Goal: Task Accomplishment & Management: Manage account settings

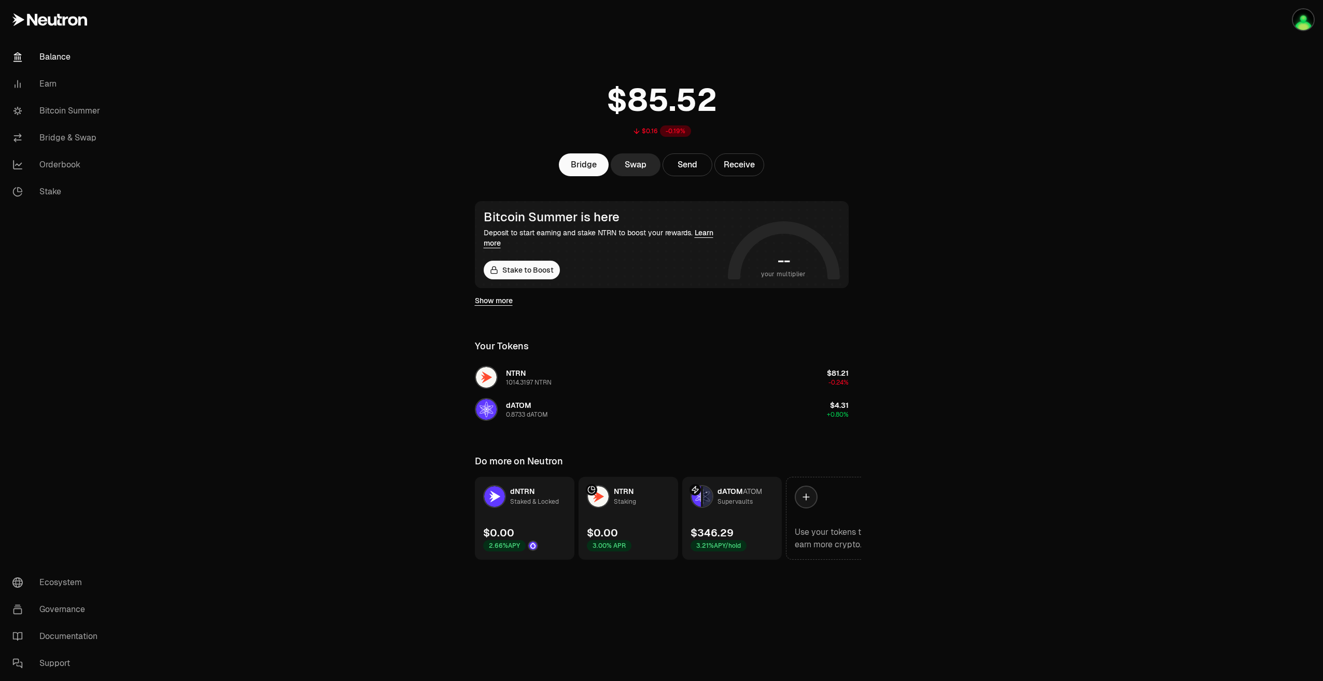
click at [757, 521] on link "dATOM ATOM Supervaults $346.29 3.21% APY/hold" at bounding box center [732, 518] width 100 height 83
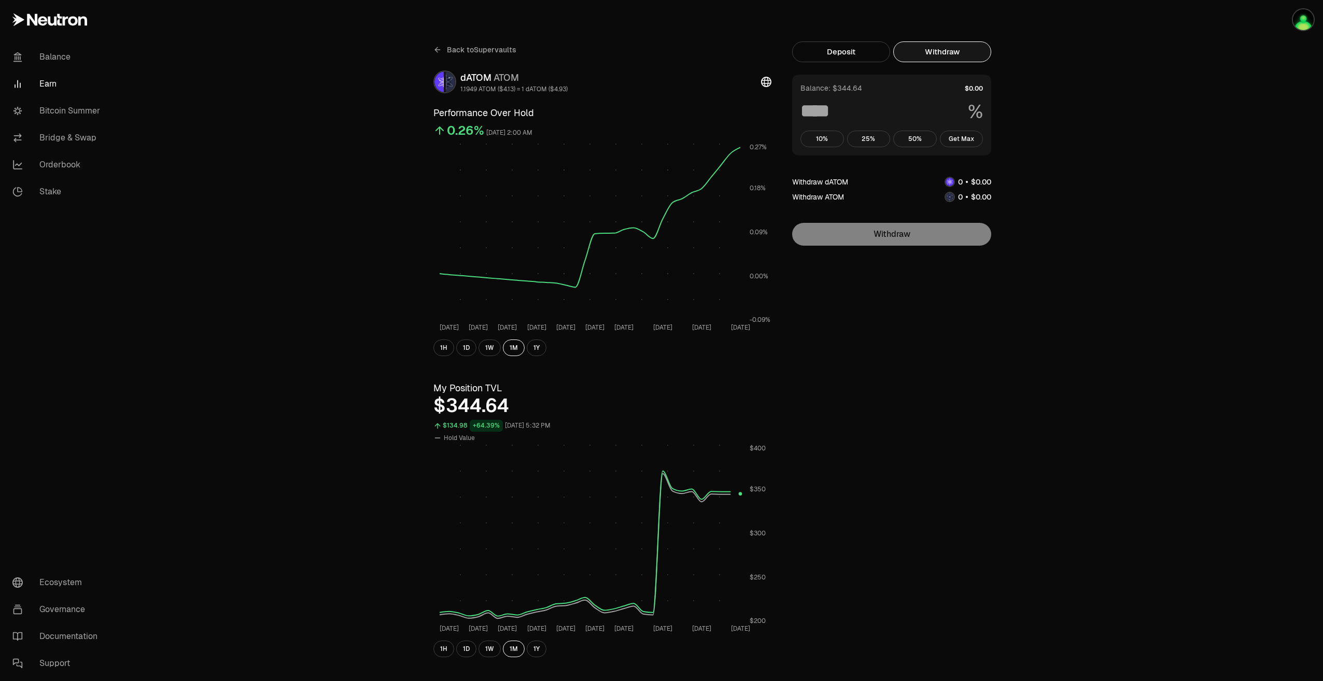
click at [918, 50] on button "Withdraw" at bounding box center [942, 51] width 98 height 21
click at [970, 138] on button "Get Max" at bounding box center [962, 139] width 44 height 17
type input "***"
click at [469, 48] on span "Back to Supervaults" at bounding box center [481, 50] width 69 height 10
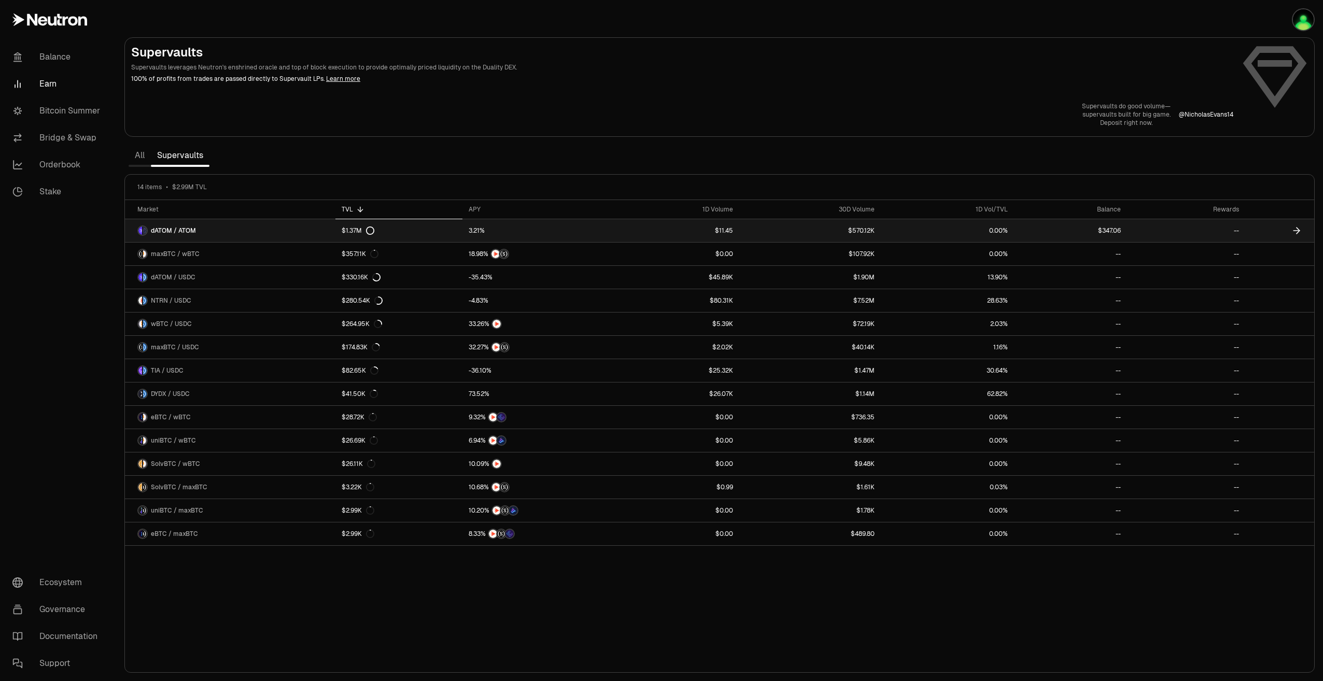
click at [371, 236] on link "$1.37M" at bounding box center [398, 230] width 127 height 23
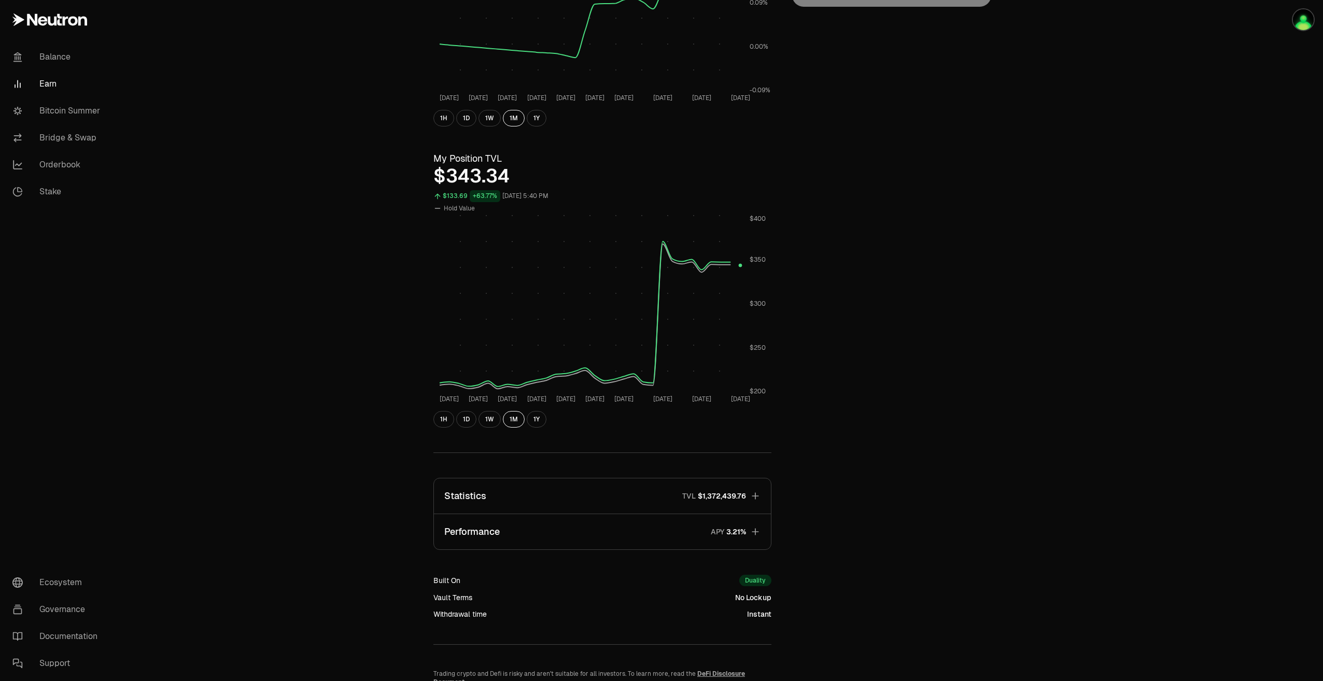
scroll to position [293, 0]
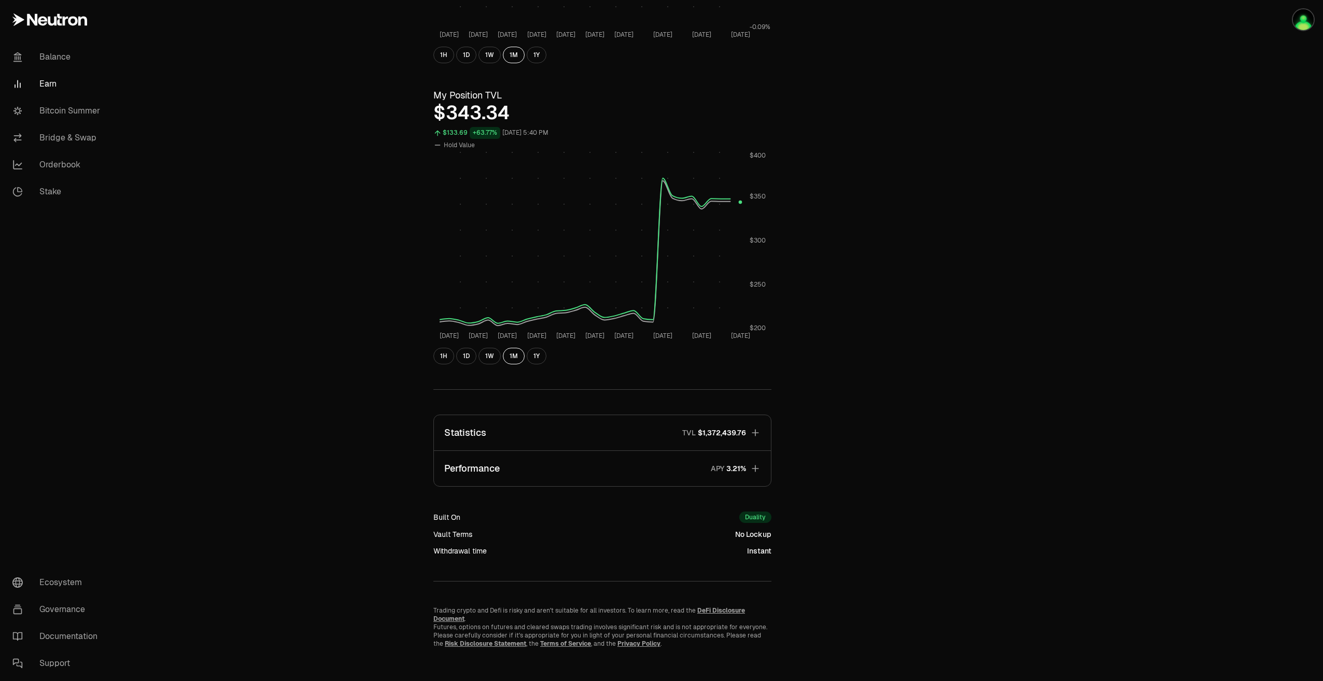
click at [751, 436] on icon "button" at bounding box center [755, 433] width 10 height 10
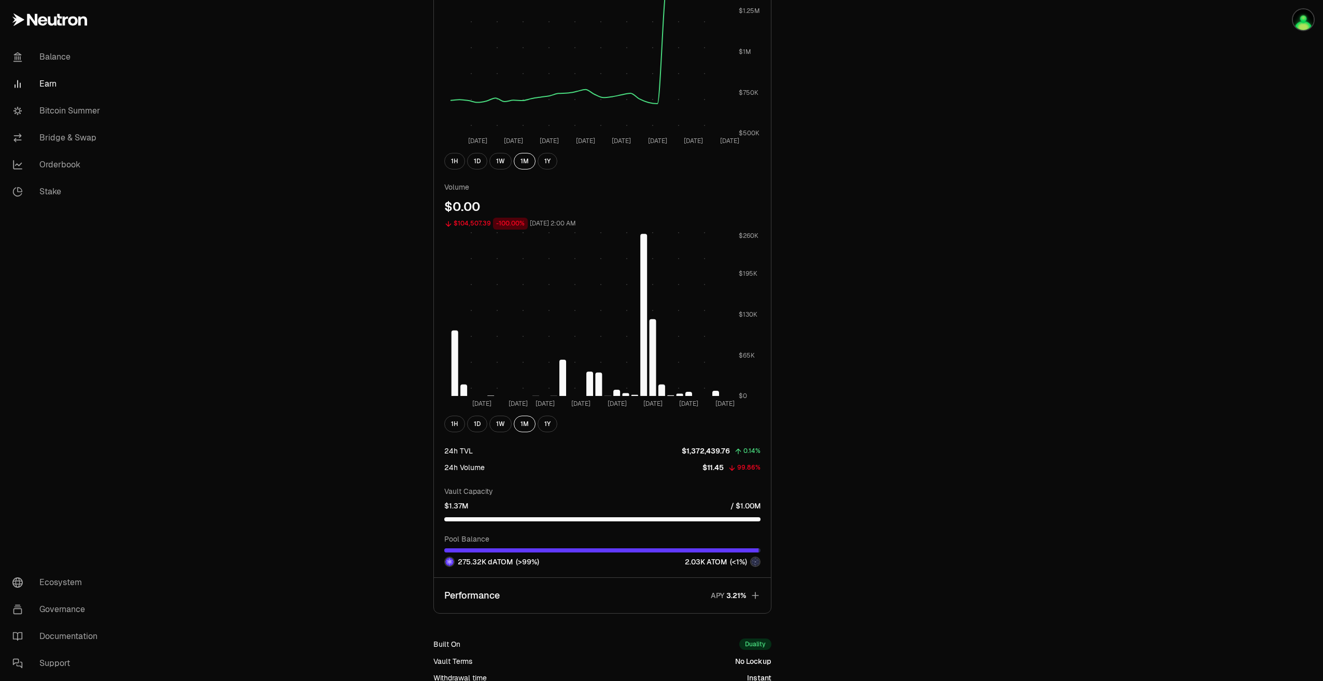
scroll to position [863, 0]
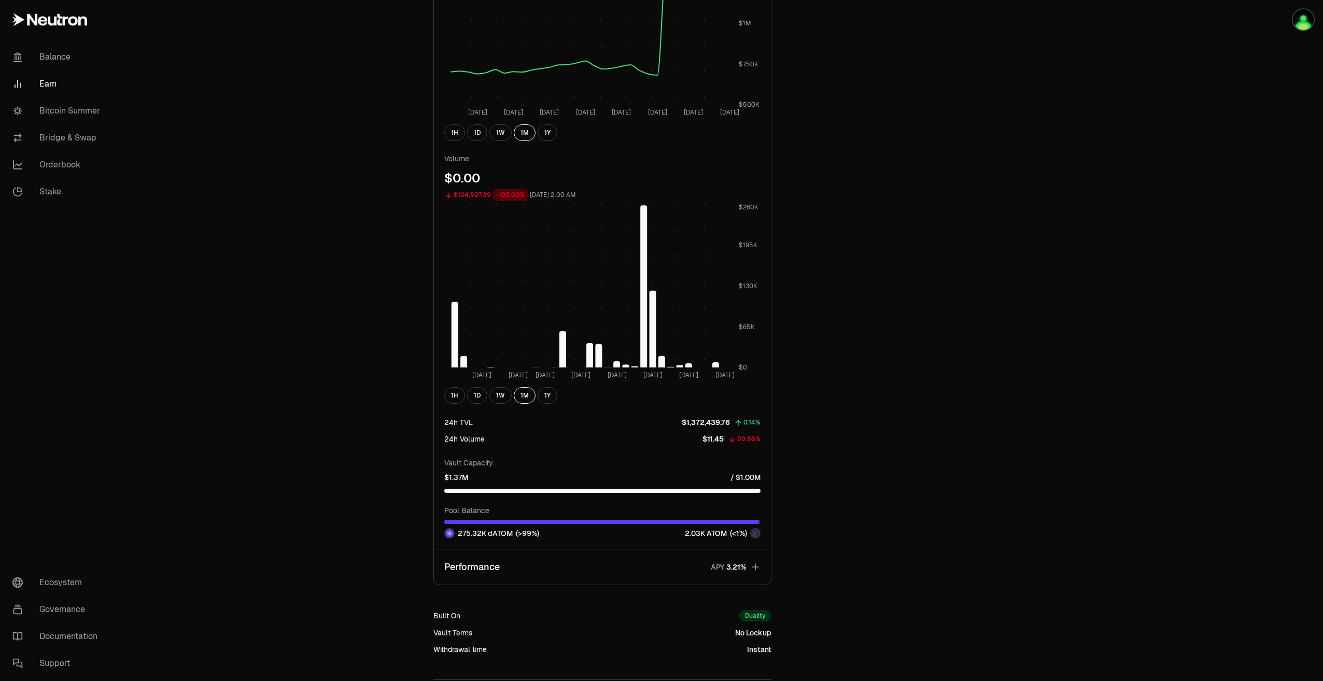
click at [749, 568] on button "Performance APY" at bounding box center [602, 567] width 337 height 35
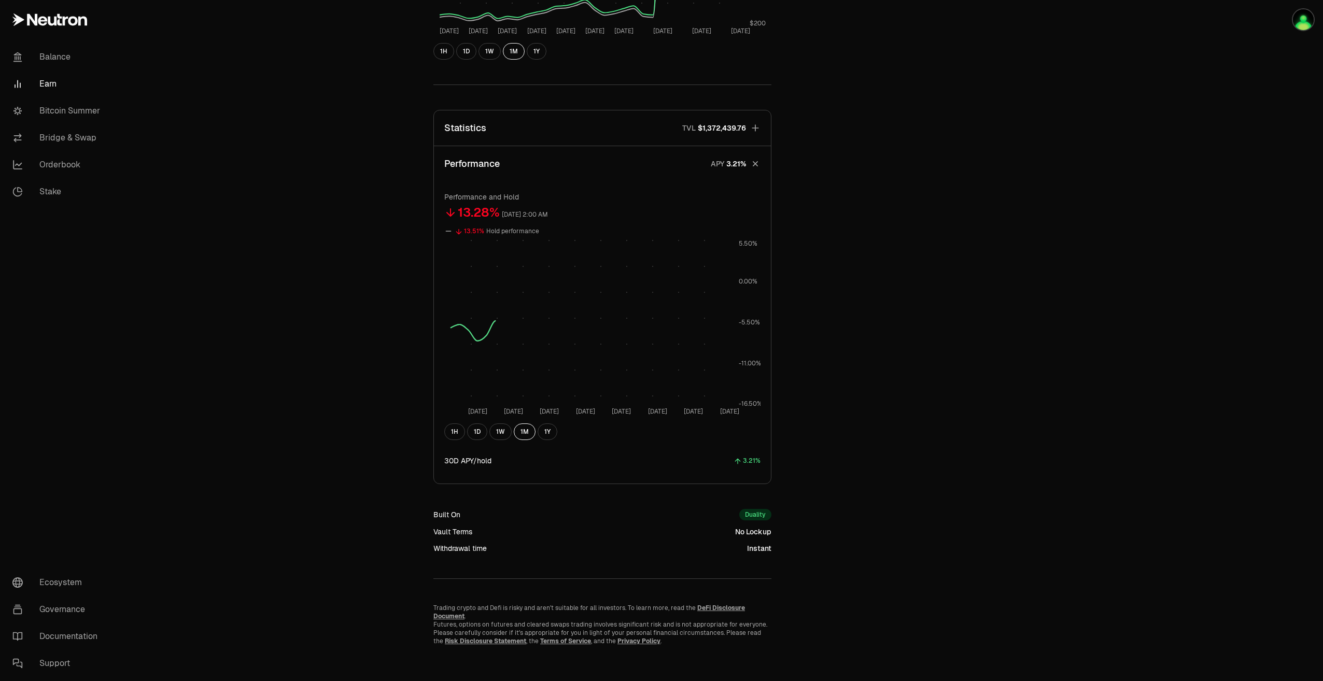
scroll to position [595, 0]
